Goal: Transaction & Acquisition: Download file/media

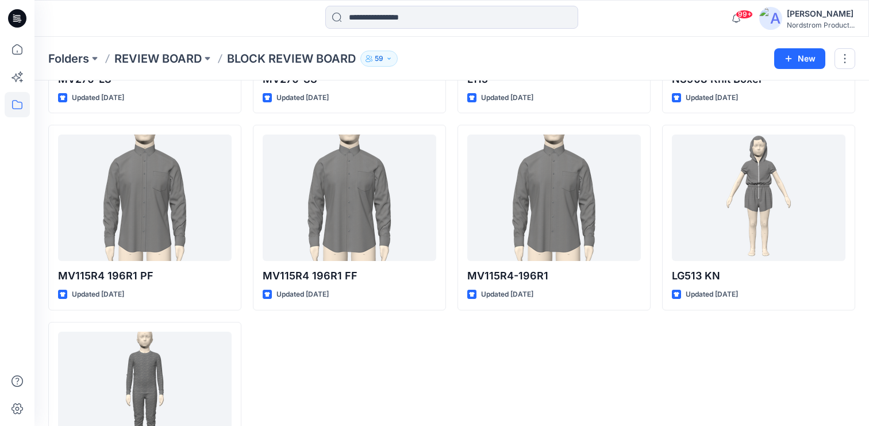
scroll to position [797, 0]
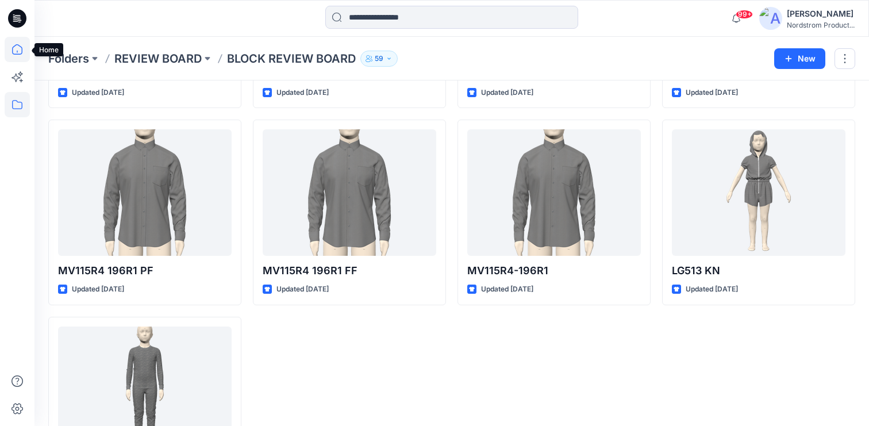
click at [21, 42] on icon at bounding box center [17, 49] width 25 height 25
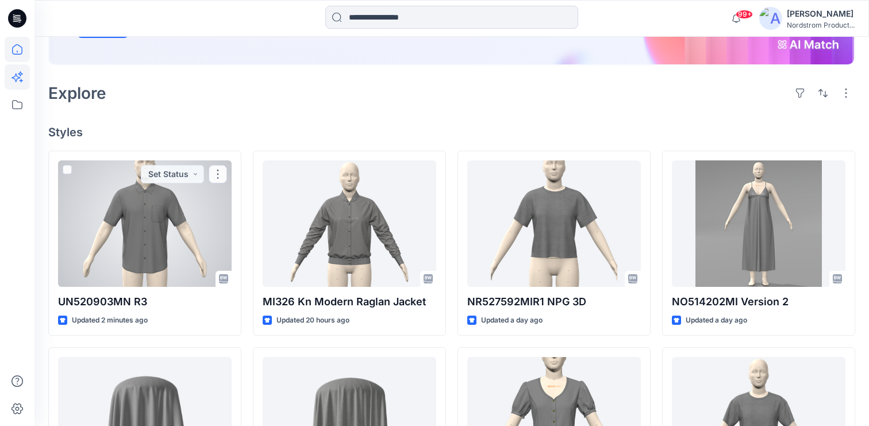
scroll to position [246, 0]
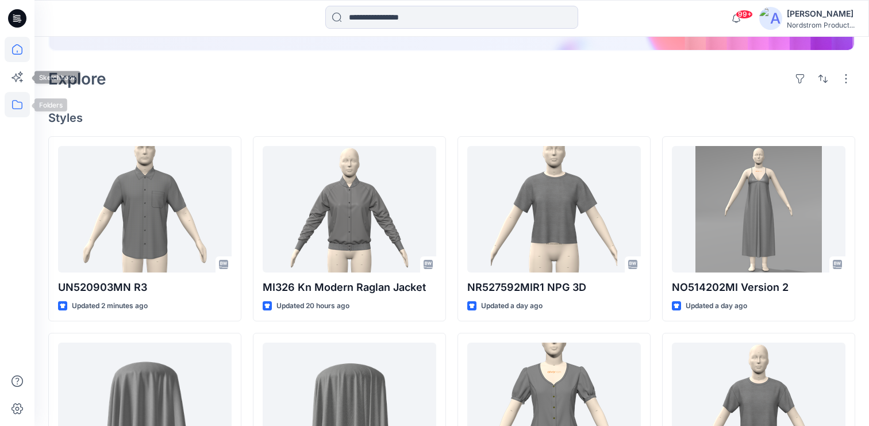
click at [19, 103] on icon at bounding box center [17, 104] width 25 height 25
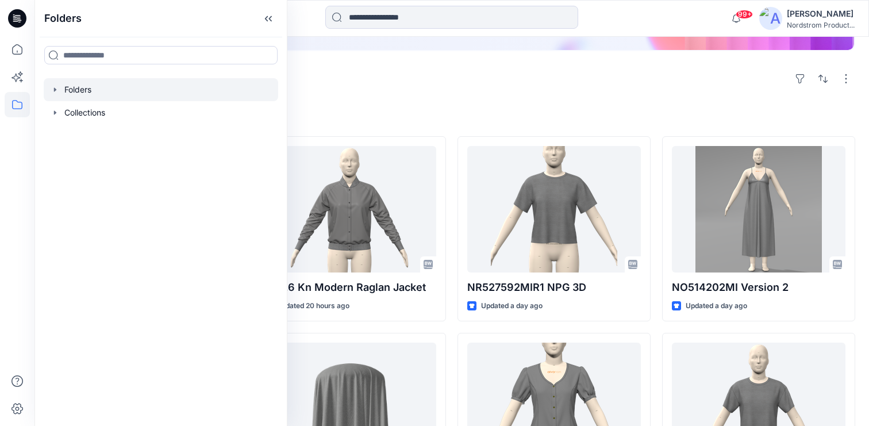
click at [78, 83] on div at bounding box center [161, 89] width 235 height 23
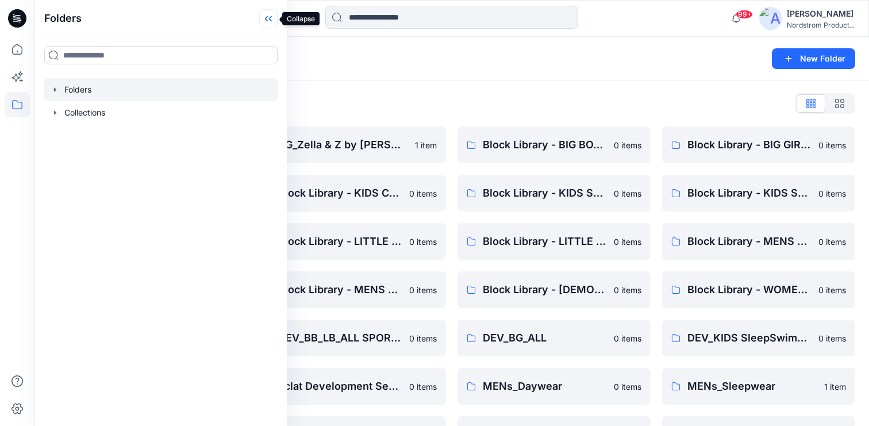
click at [267, 21] on icon at bounding box center [268, 18] width 18 height 19
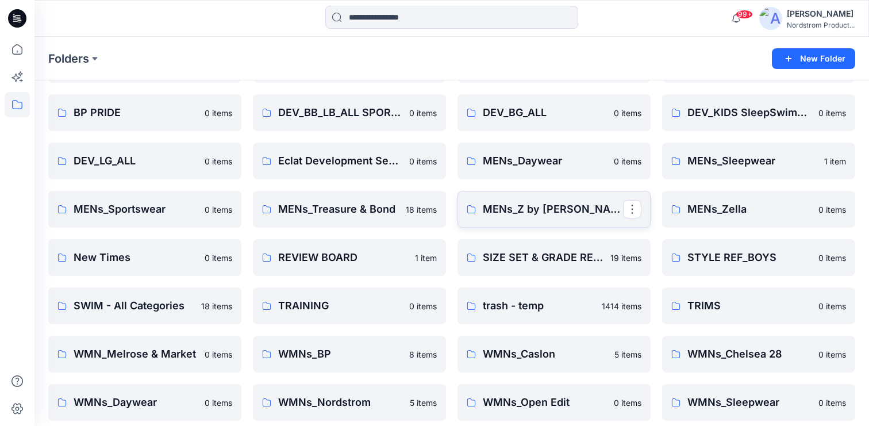
scroll to position [221, 0]
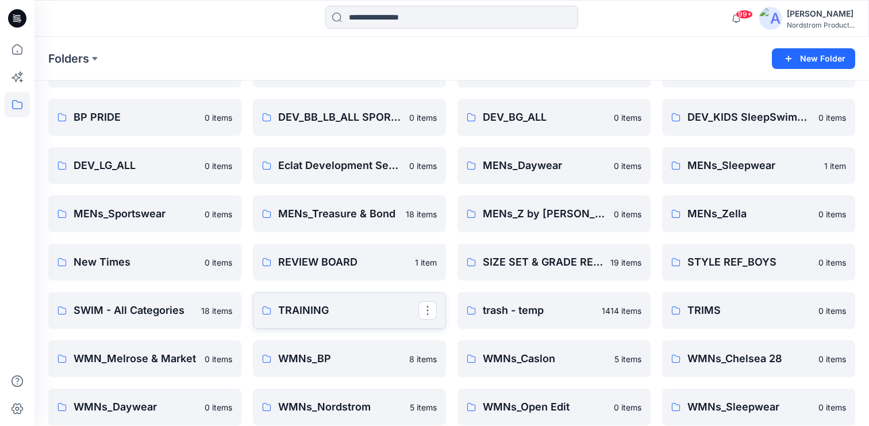
click at [340, 317] on p "TRAINING" at bounding box center [348, 310] width 140 height 16
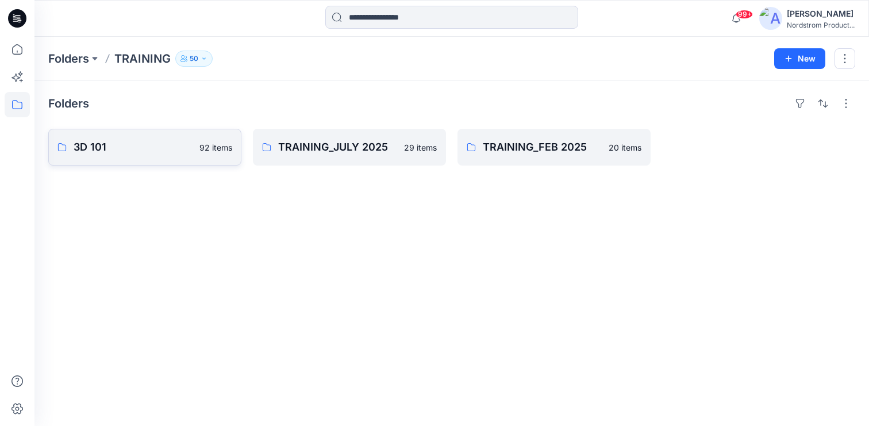
click at [176, 134] on link "3D 101 92 items" at bounding box center [144, 147] width 193 height 37
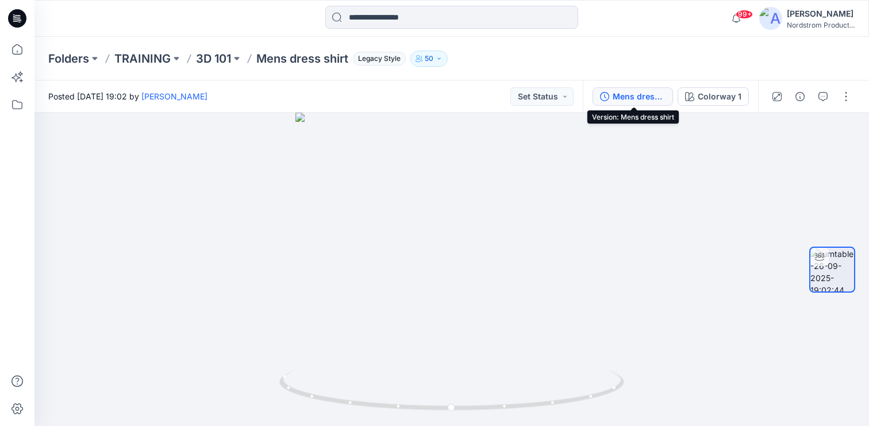
click at [634, 99] on div "Mens dress shirt" at bounding box center [639, 96] width 53 height 13
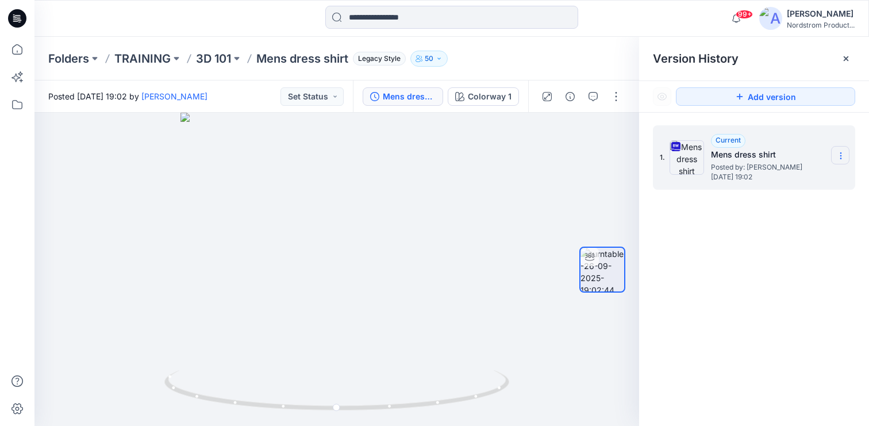
click at [837, 155] on icon at bounding box center [840, 155] width 9 height 9
click at [786, 184] on span "Download Source BW File" at bounding box center [783, 178] width 97 height 14
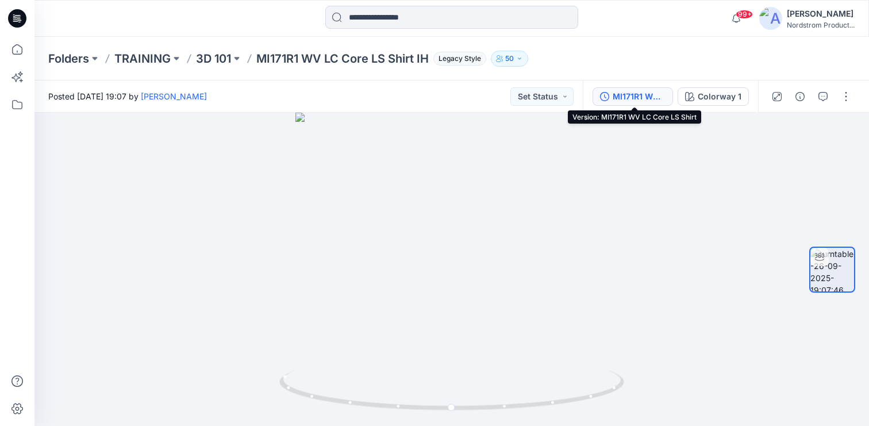
click at [633, 97] on div "MI171R1 WV LC Core LS Shirt" at bounding box center [639, 96] width 53 height 13
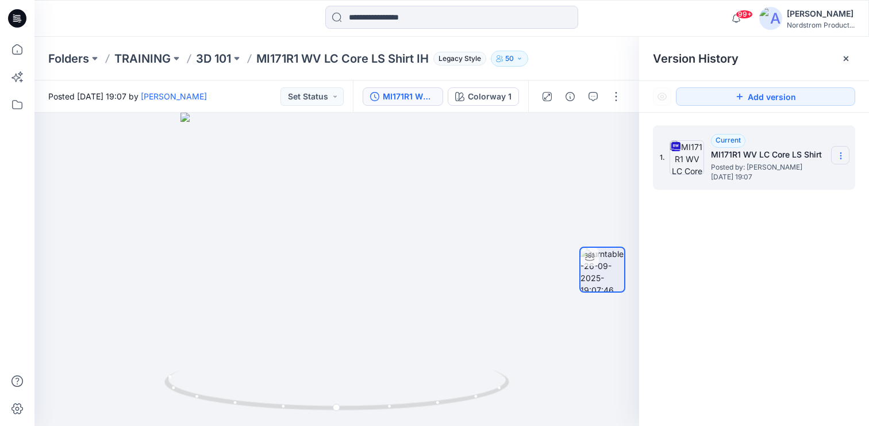
click at [845, 153] on icon at bounding box center [840, 155] width 9 height 9
click at [774, 178] on span "Download Source BW File" at bounding box center [783, 178] width 97 height 14
drag, startPoint x: 448, startPoint y: 275, endPoint x: 515, endPoint y: 268, distance: 67.1
click at [515, 268] on div at bounding box center [336, 269] width 605 height 313
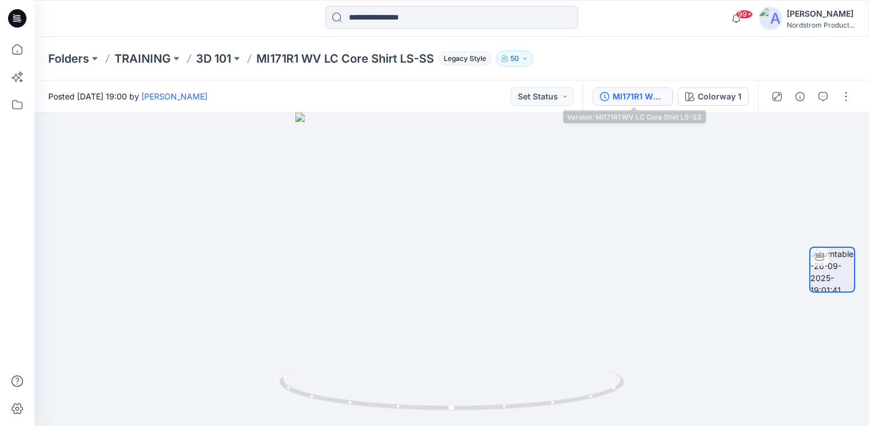
click at [624, 89] on button "MI171R1 WV LC Core Shirt LS-SS" at bounding box center [633, 96] width 80 height 18
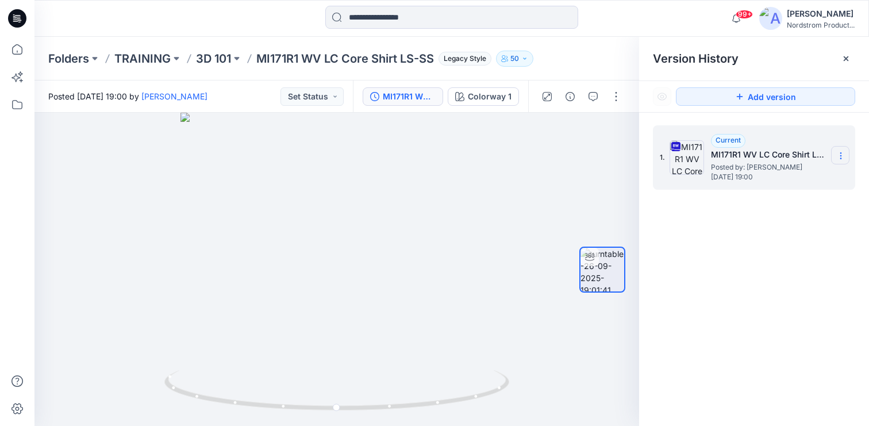
click at [844, 153] on icon at bounding box center [840, 155] width 9 height 9
click at [782, 175] on span "Download Source BW File" at bounding box center [783, 178] width 97 height 14
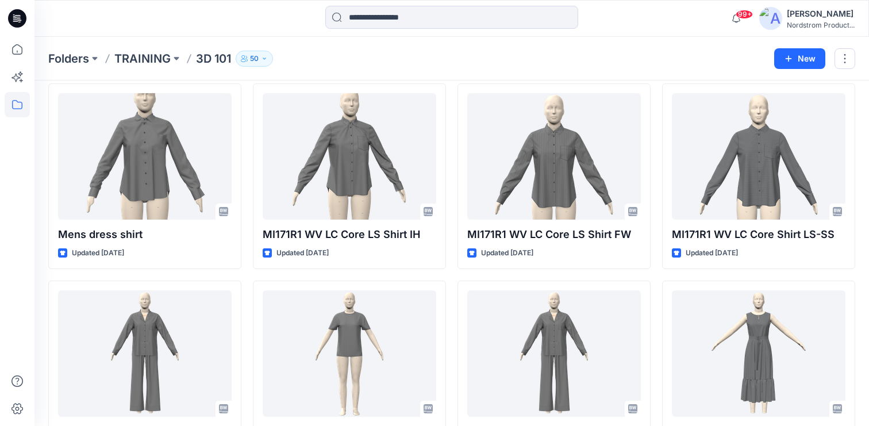
scroll to position [49, 0]
